Goal: Use online tool/utility: Utilize a website feature to perform a specific function

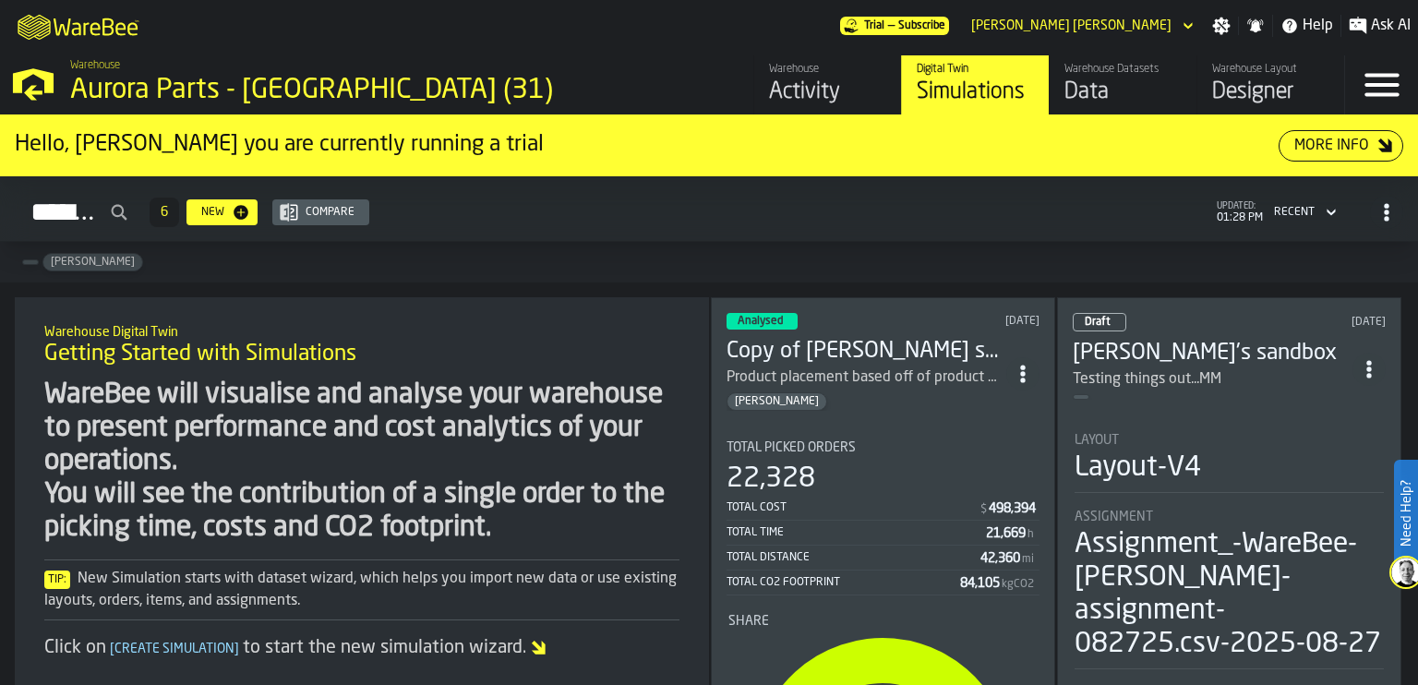
click at [1374, 362] on icon "ItemListCard-DashboardItemContainer" at bounding box center [1369, 369] width 18 height 18
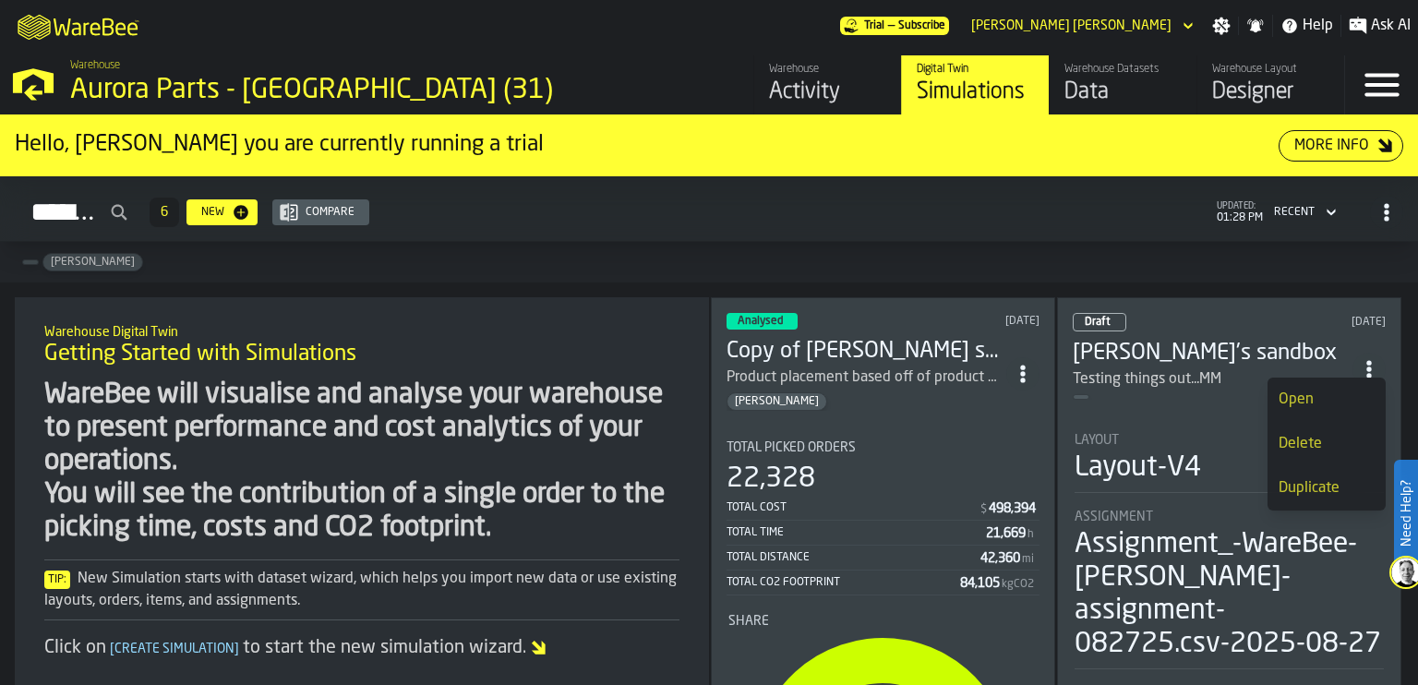
click at [1326, 446] on div "Delete" at bounding box center [1327, 444] width 96 height 22
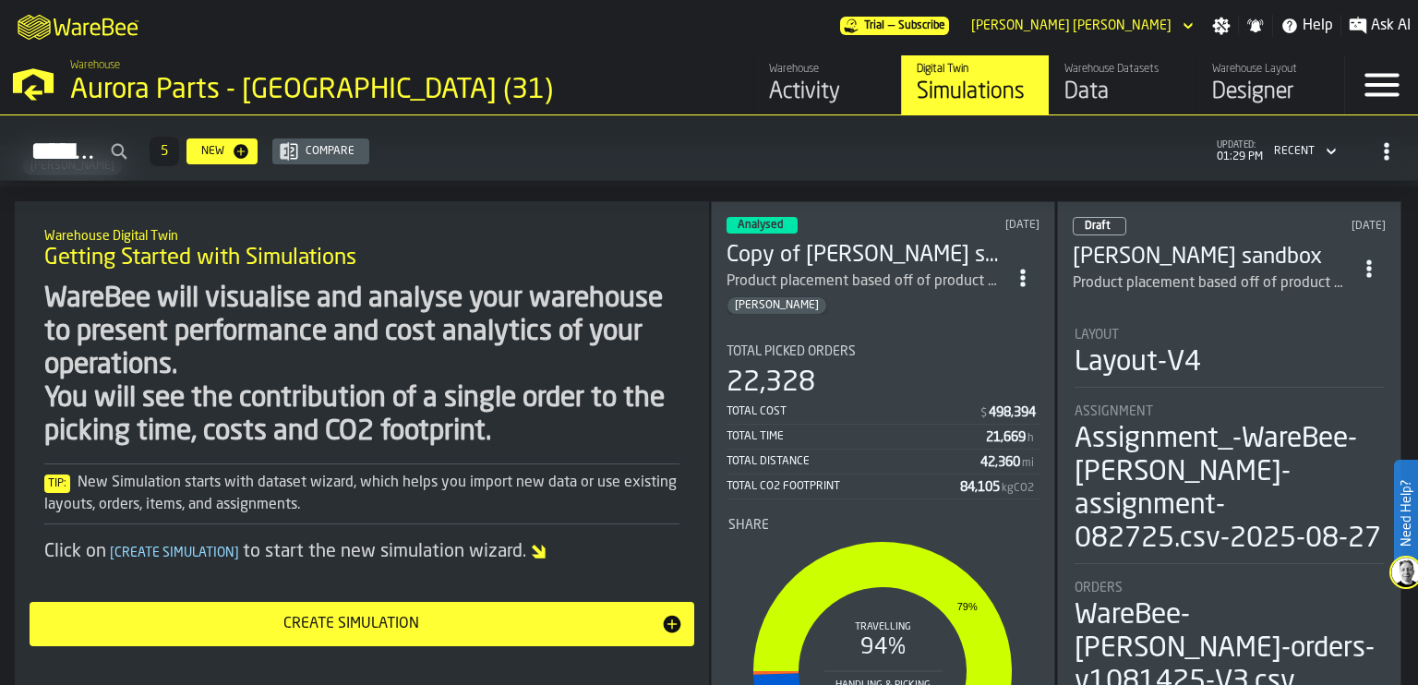
scroll to position [92, 0]
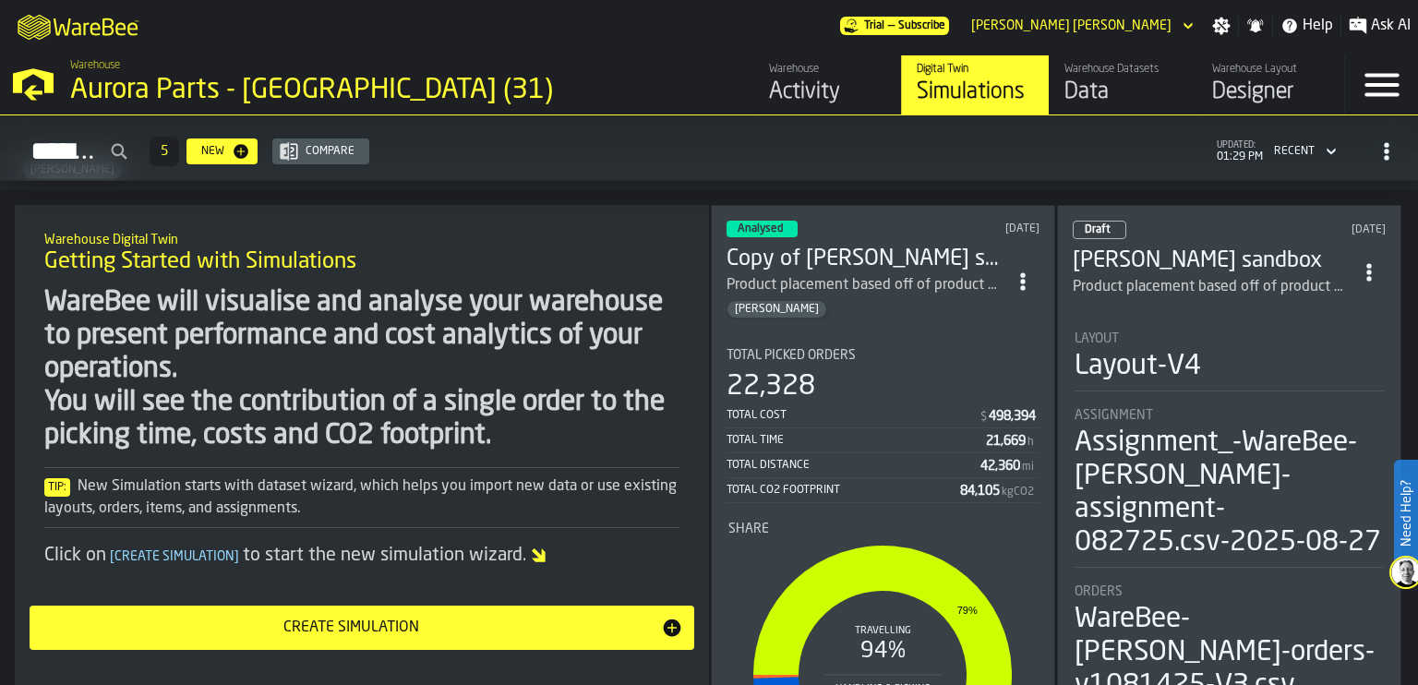
click at [1023, 277] on icon "ItemListCard-DashboardItemContainer" at bounding box center [1023, 281] width 18 height 18
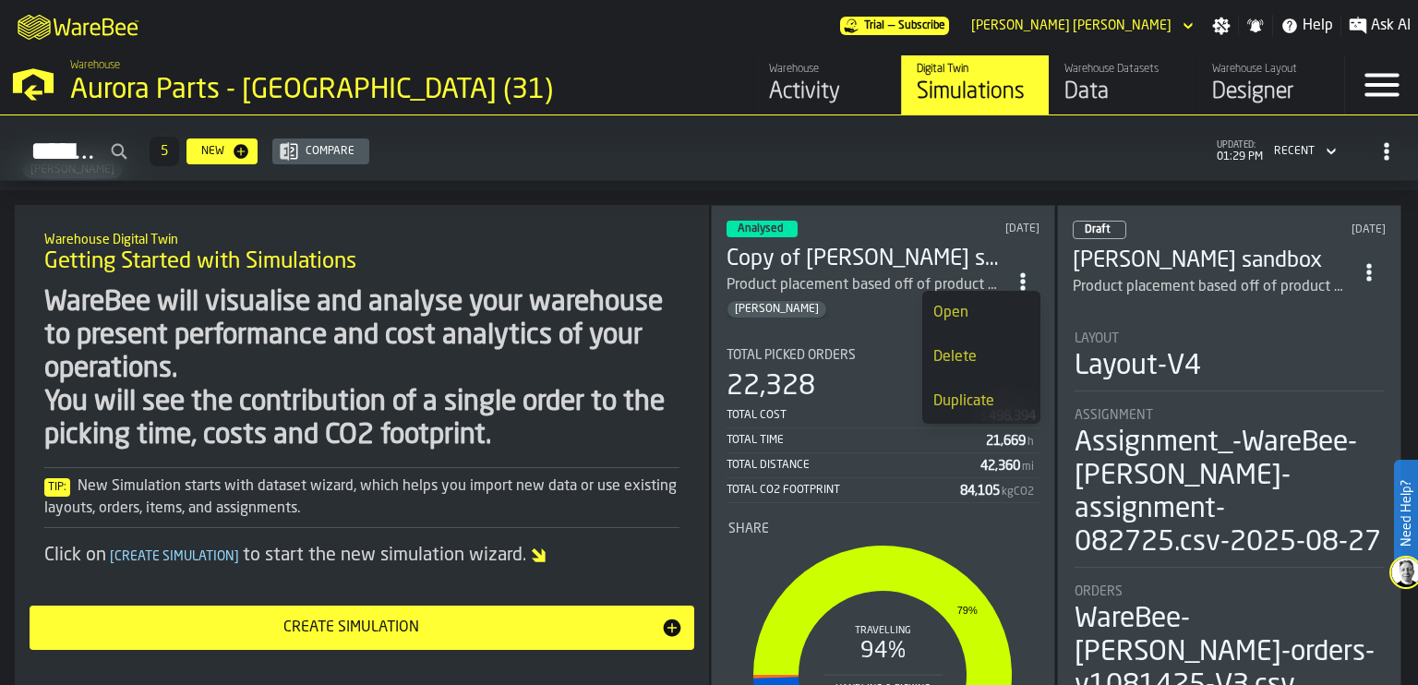
click at [980, 402] on div "Duplicate" at bounding box center [982, 402] width 96 height 22
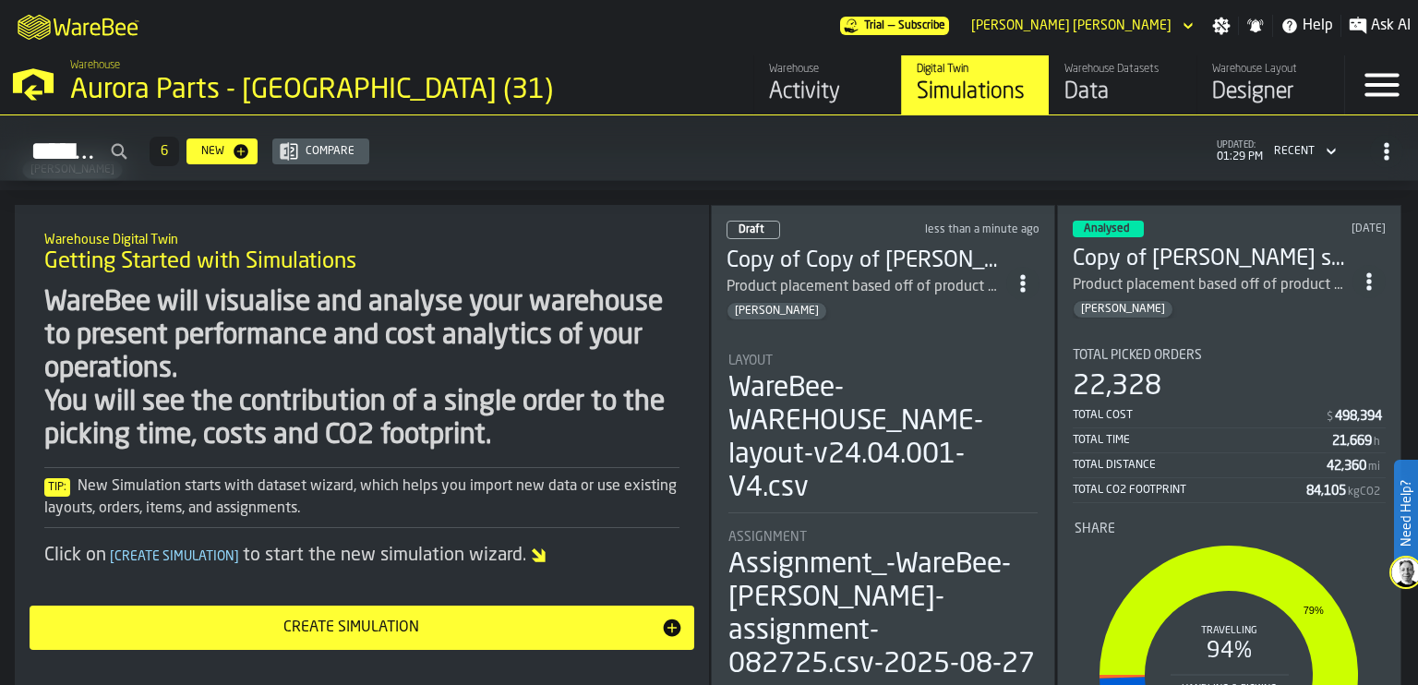
click at [885, 264] on h3 "Copy of Copy of [PERSON_NAME] sandbox" at bounding box center [867, 262] width 280 height 30
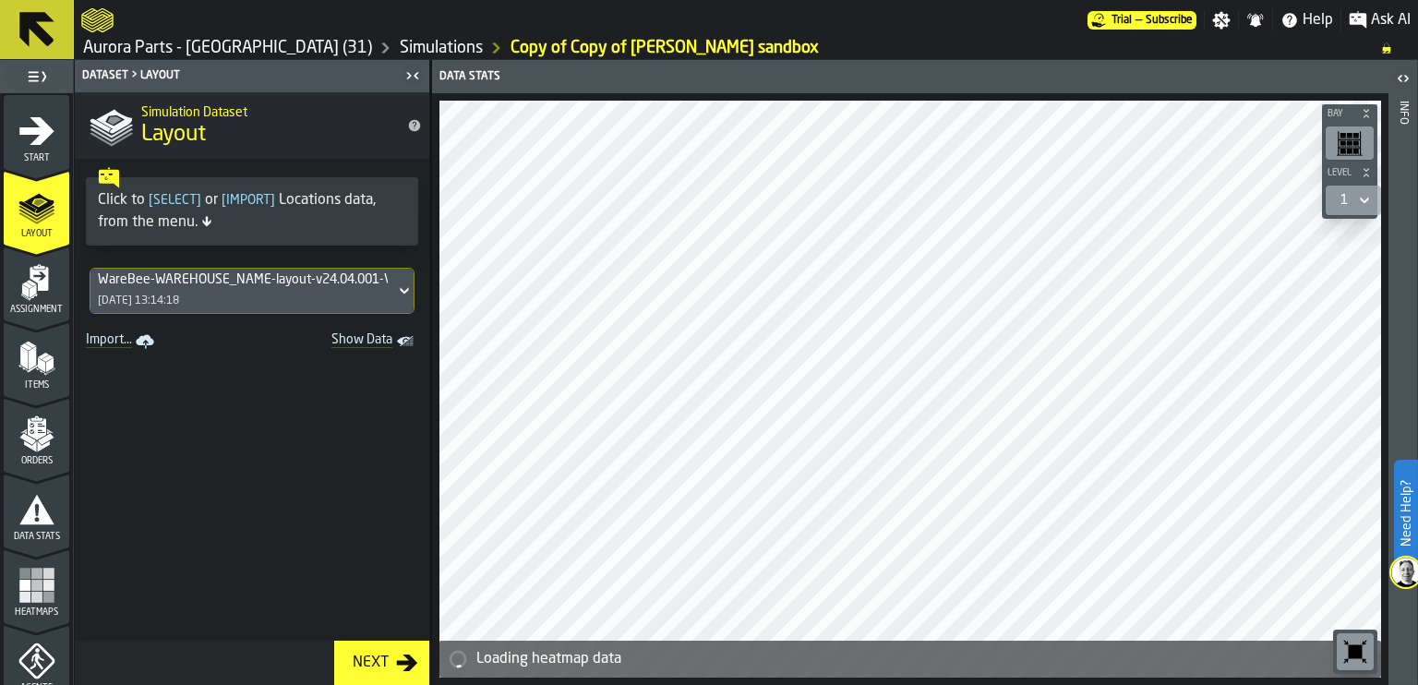
click at [521, 47] on link "Copy of Copy of [PERSON_NAME] sandbox" at bounding box center [665, 48] width 308 height 20
click at [41, 142] on icon "menu Start" at bounding box center [36, 131] width 37 height 37
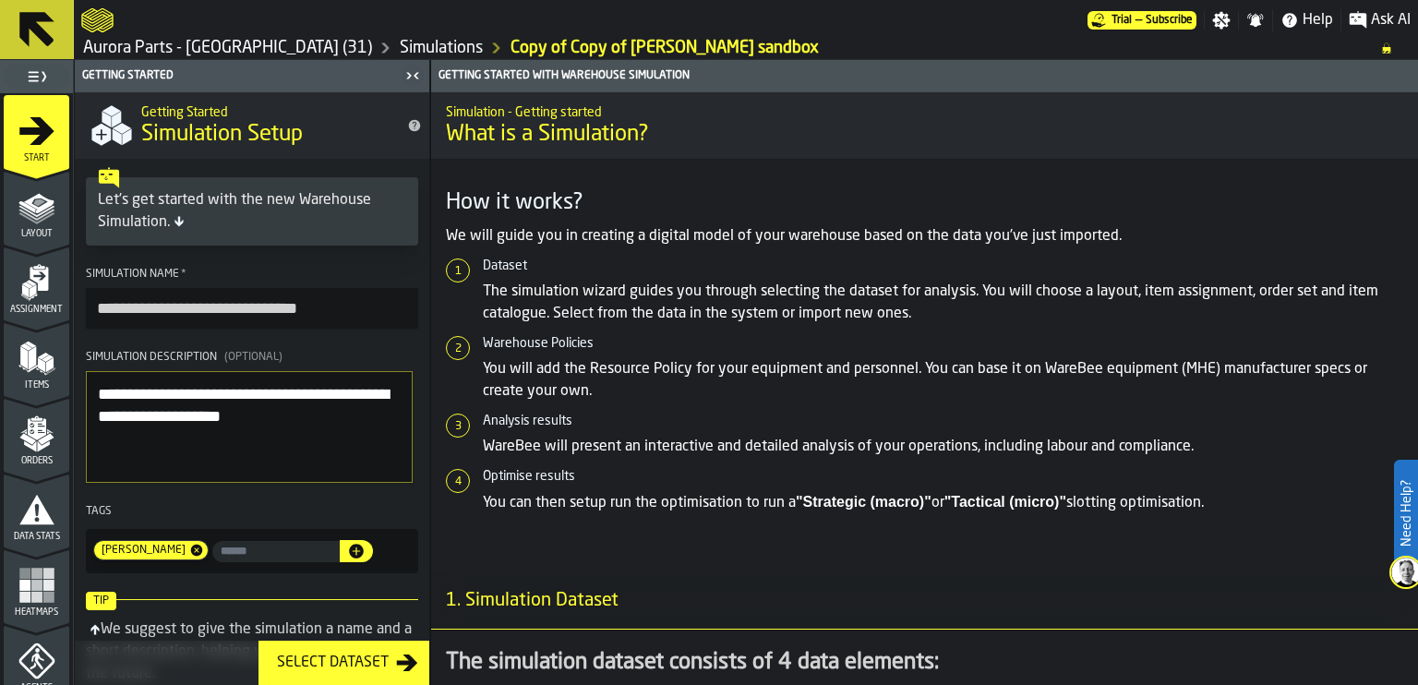
click at [324, 298] on input "**********" at bounding box center [252, 308] width 332 height 41
drag, startPoint x: 344, startPoint y: 304, endPoint x: 0, endPoint y: 269, distance: 345.3
click at [0, 270] on aside "**********" at bounding box center [215, 372] width 430 height 625
type input "**********"
click at [327, 421] on textarea "**********" at bounding box center [249, 427] width 327 height 113
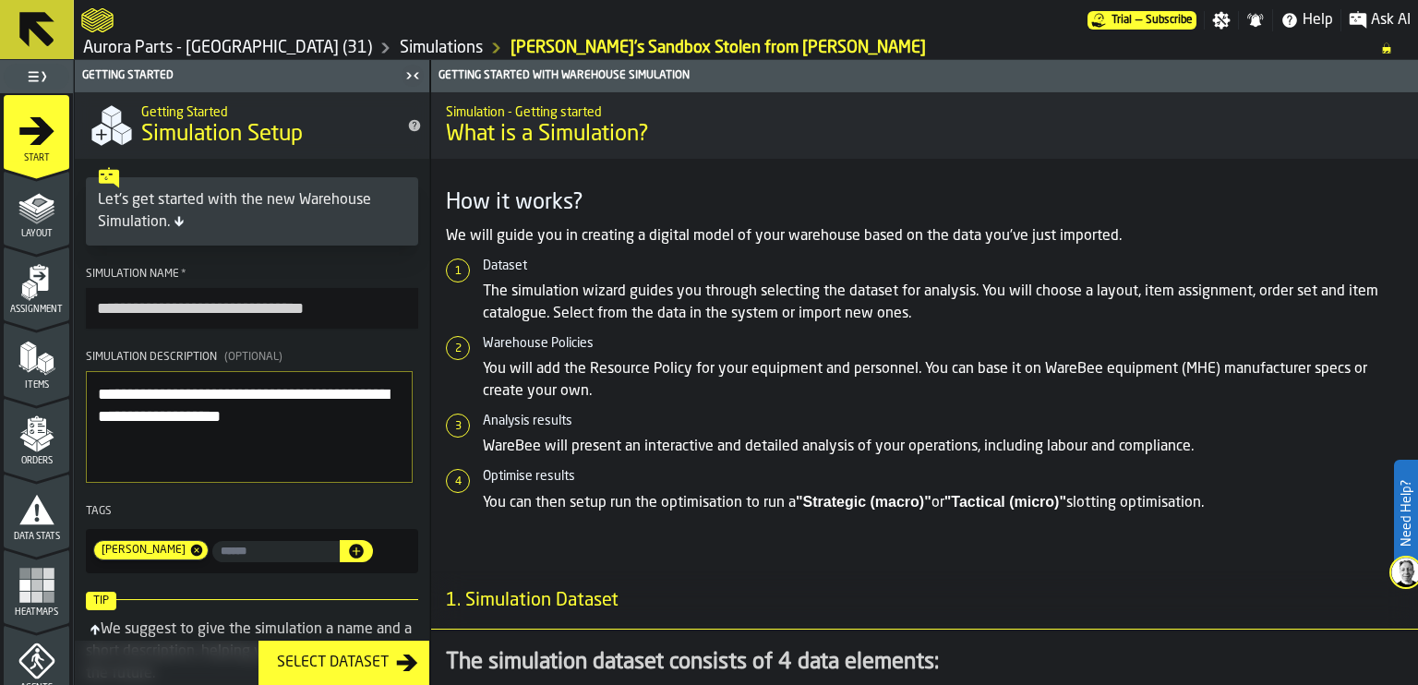
click at [38, 219] on polygon "menu Layout" at bounding box center [36, 217] width 36 height 11
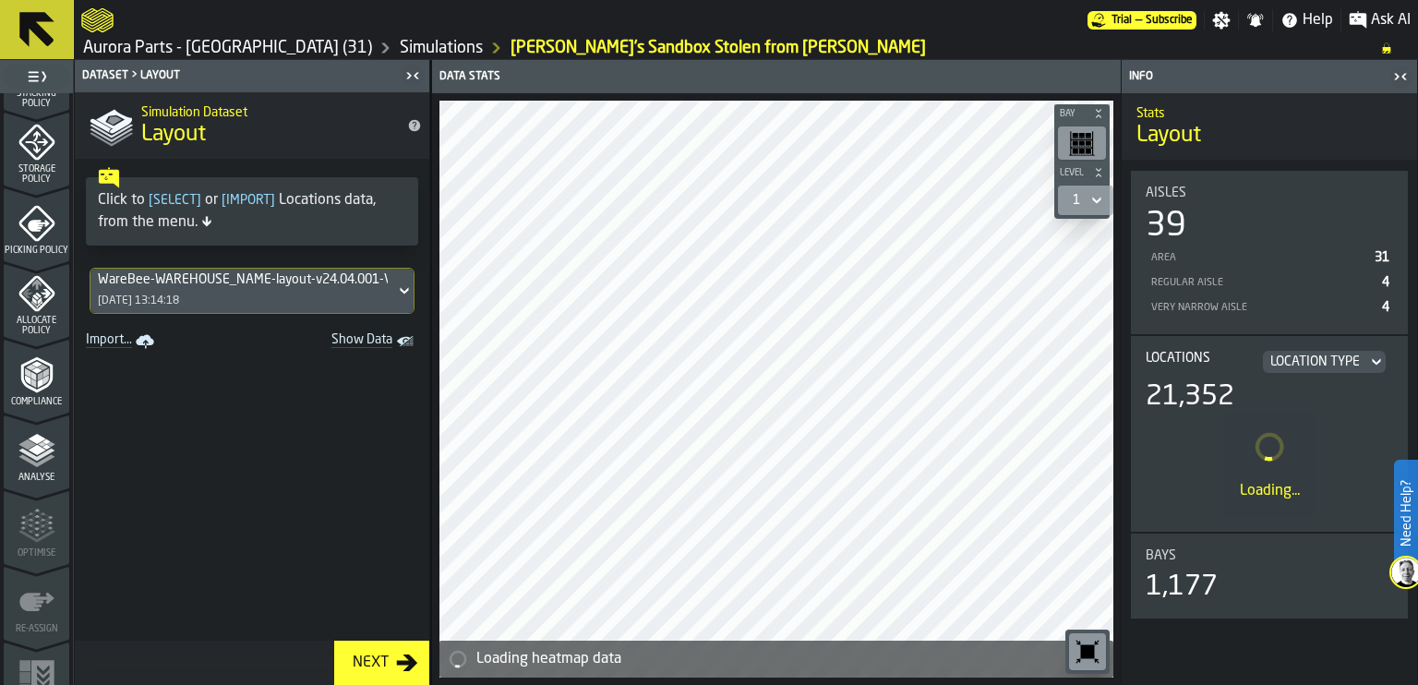
scroll to position [770, 0]
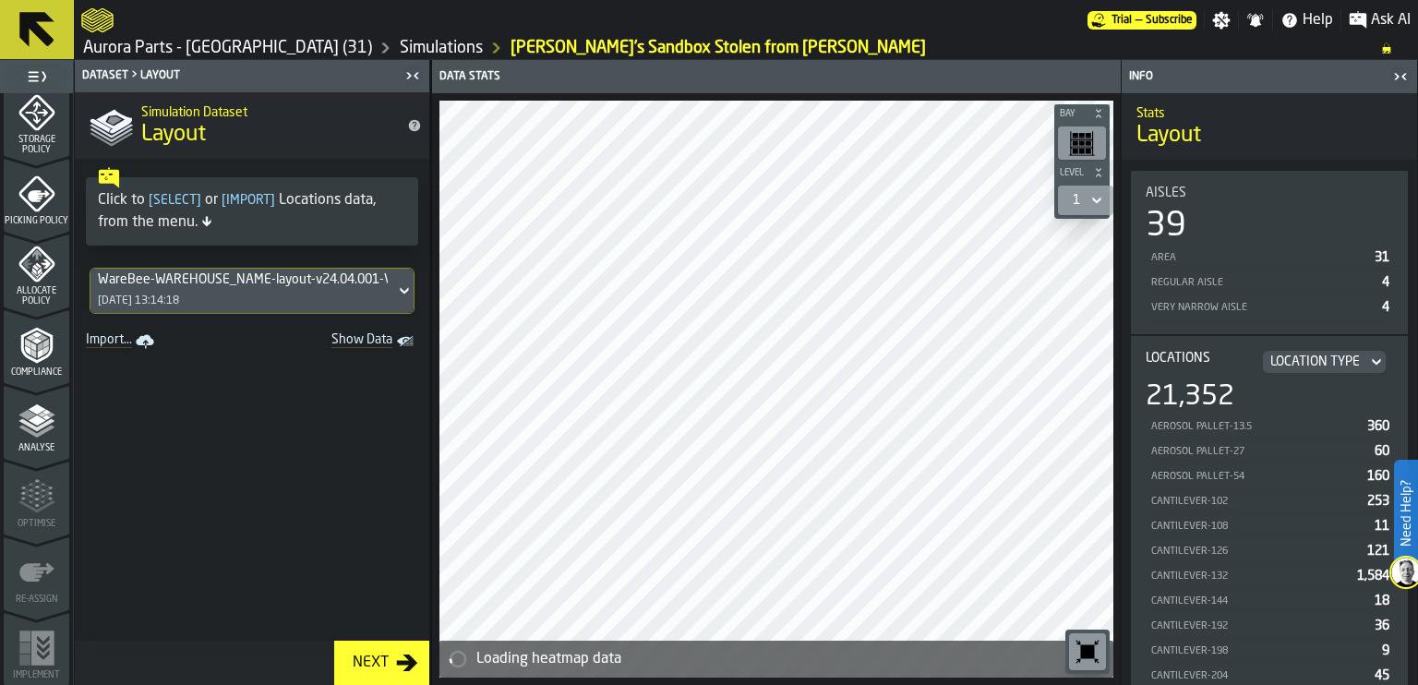
click at [38, 429] on polyline "menu Analyse" at bounding box center [36, 431] width 36 height 13
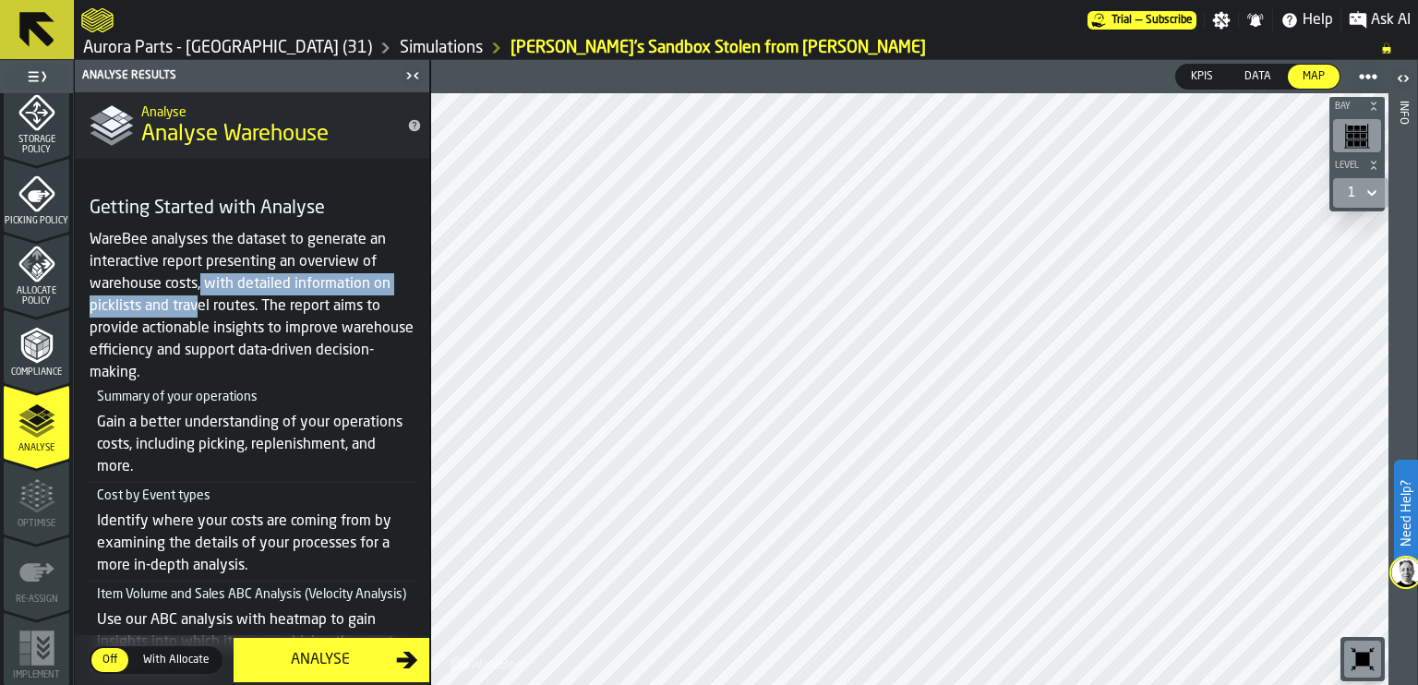
drag, startPoint x: 200, startPoint y: 284, endPoint x: 199, endPoint y: 303, distance: 18.5
click at [199, 303] on p "WareBee analyses the dataset to generate an interactive report presenting an ov…" at bounding box center [252, 306] width 325 height 155
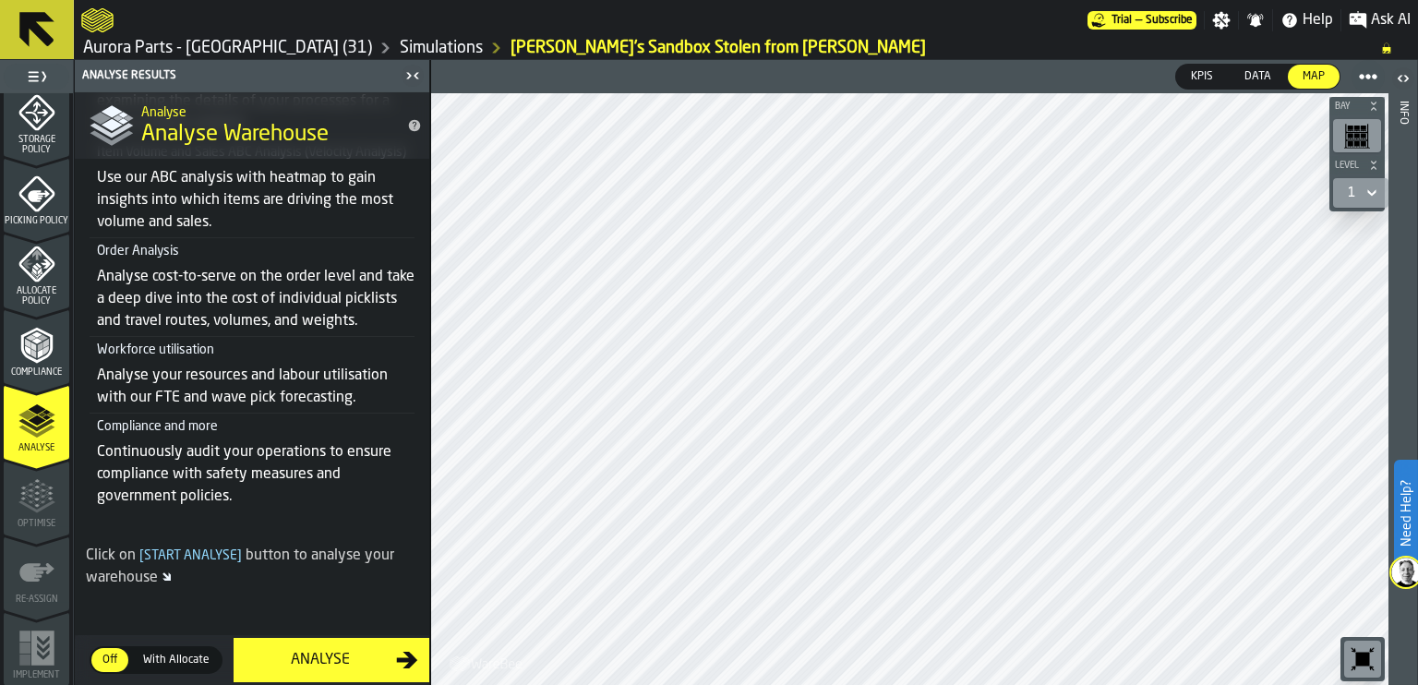
scroll to position [476, 0]
click at [362, 380] on p "Analyse your resources and labour utilisation with our FTE and wave pick foreca…" at bounding box center [256, 387] width 318 height 44
click at [353, 660] on div "Analyse" at bounding box center [320, 660] width 151 height 22
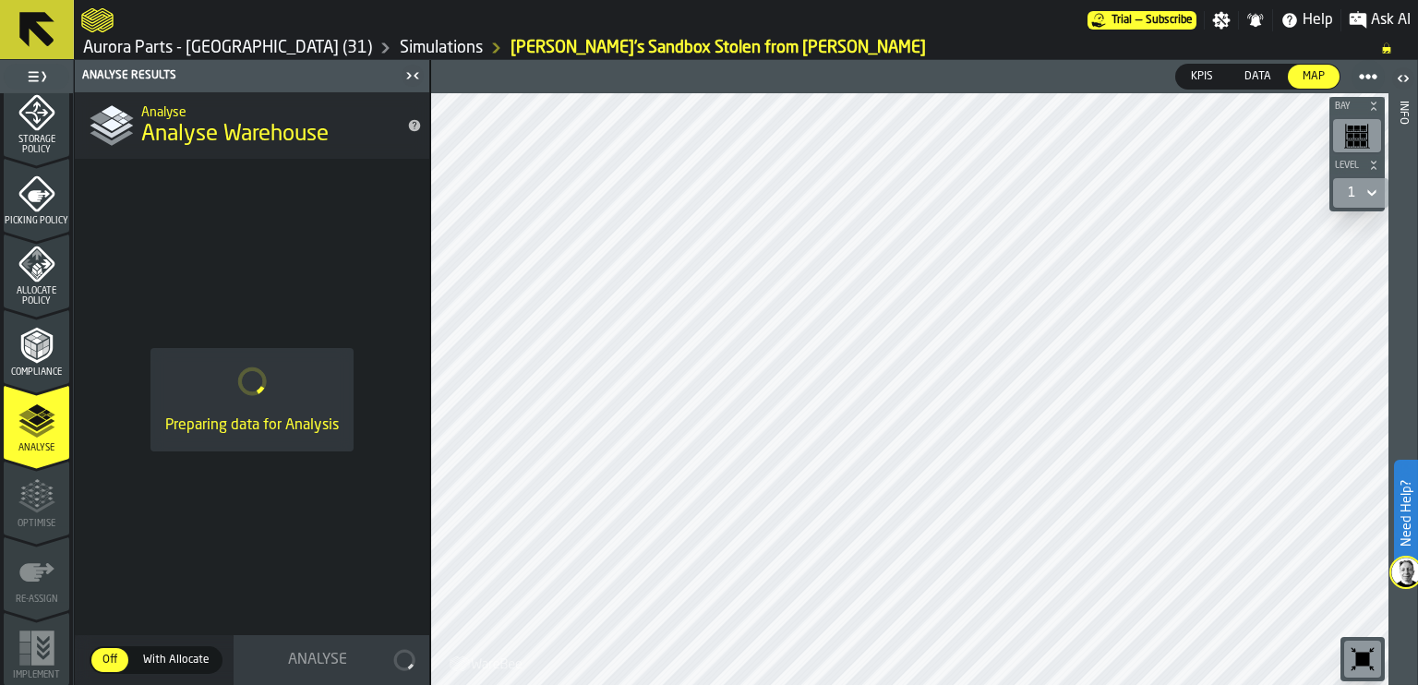
scroll to position [0, 0]
